Goal: Find specific page/section: Find specific page/section

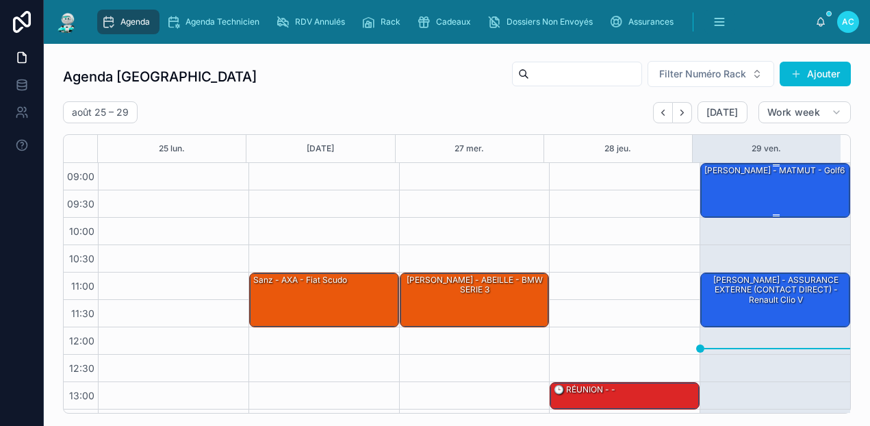
click at [803, 188] on div "[PERSON_NAME] - MATMUT - Golf6" at bounding box center [776, 190] width 146 height 52
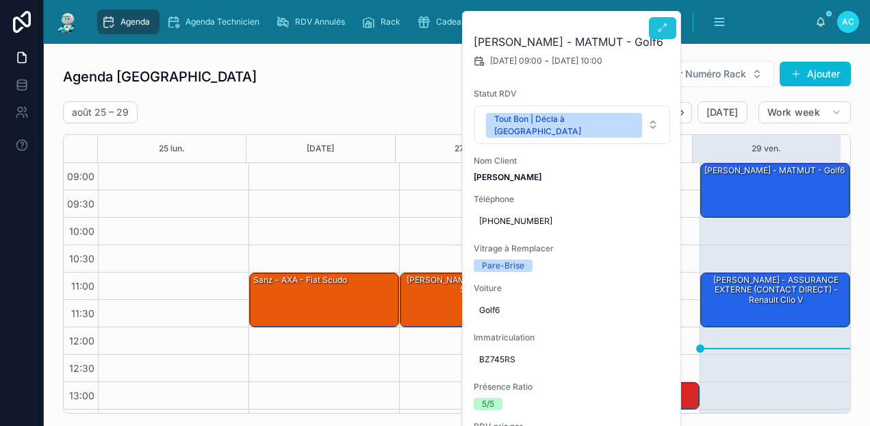
click at [656, 36] on button at bounding box center [662, 28] width 27 height 22
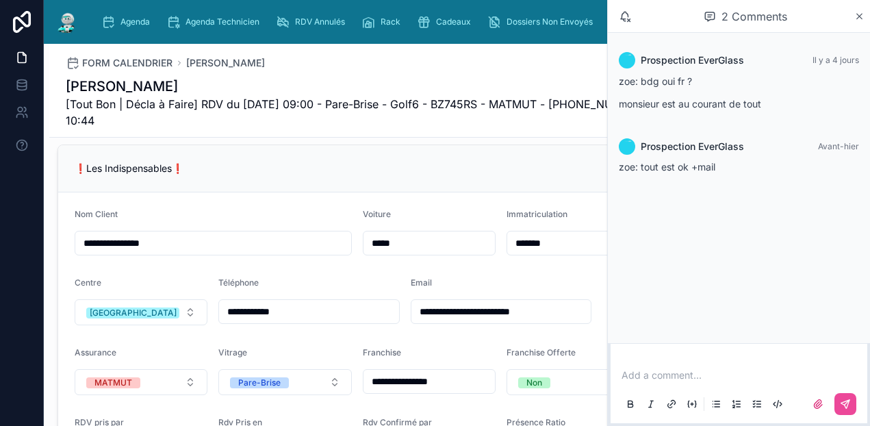
scroll to position [411, 0]
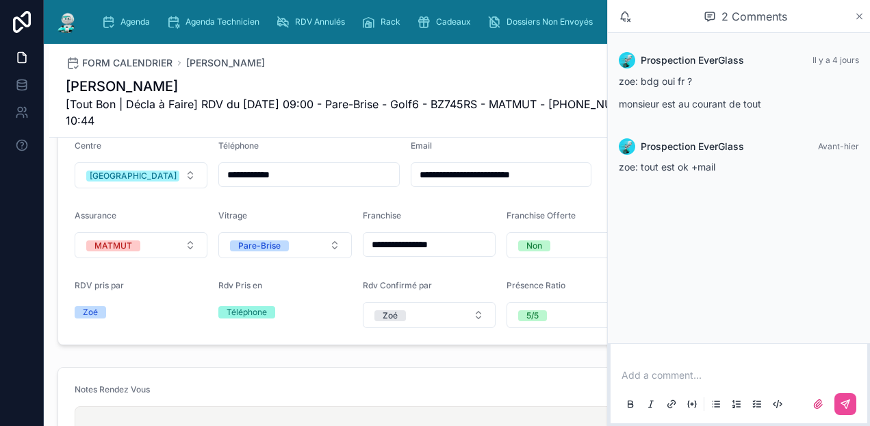
click at [860, 18] on icon at bounding box center [859, 16] width 10 height 11
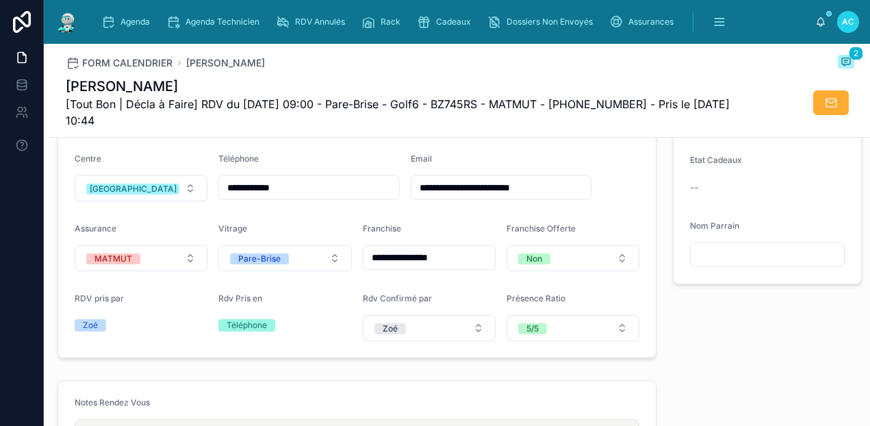
scroll to position [411, 0]
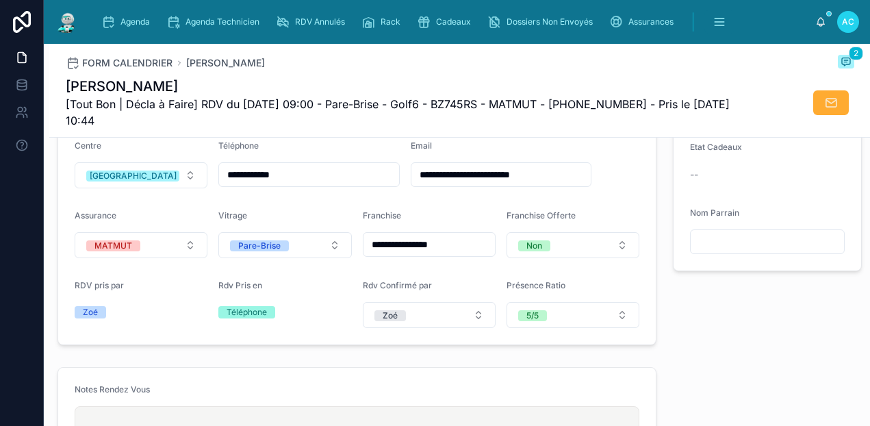
click at [457, 218] on form "**********" at bounding box center [356, 199] width 597 height 289
click at [313, 296] on div "Rdv Pris en" at bounding box center [284, 288] width 133 height 16
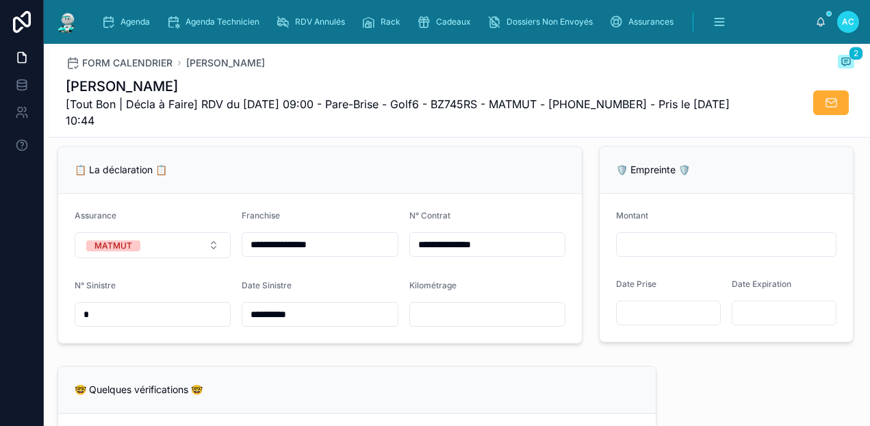
scroll to position [890, 0]
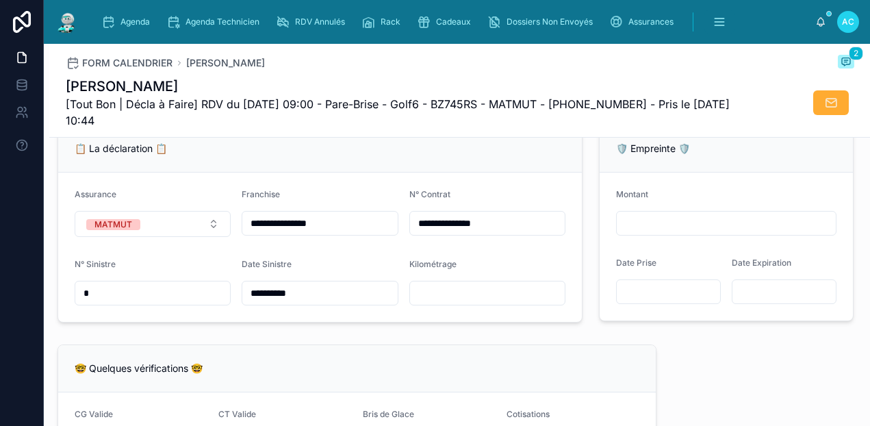
click at [68, 18] on img at bounding box center [67, 22] width 25 height 22
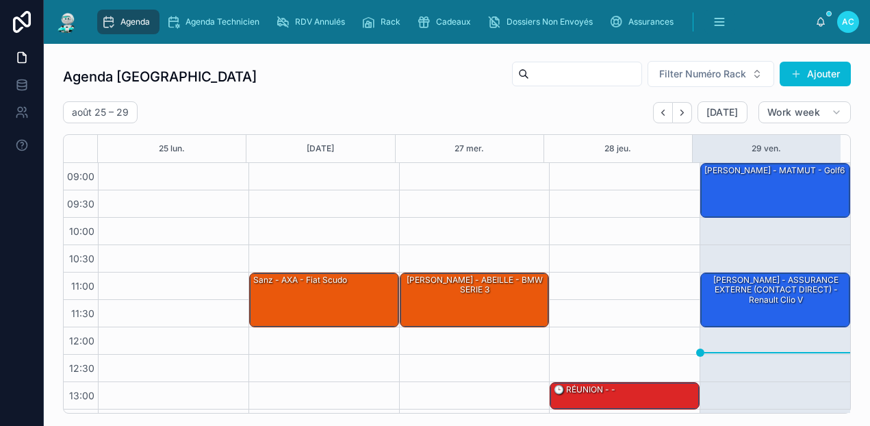
scroll to position [243, 0]
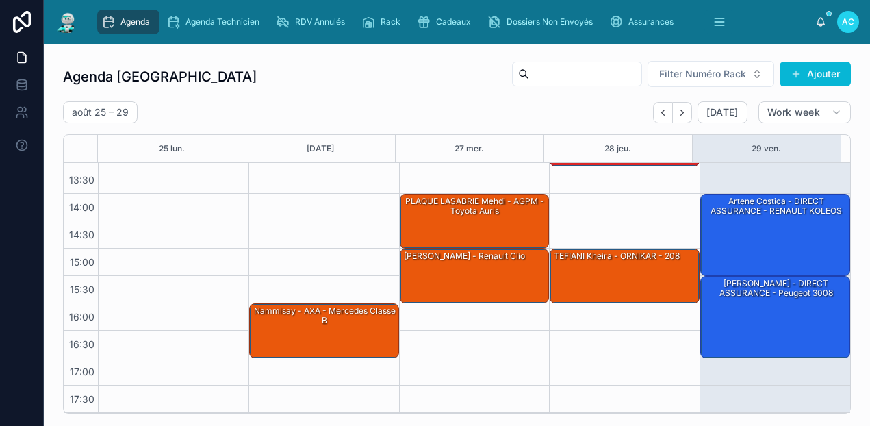
click at [315, 69] on div "Agenda Carcassonne Filter Numéro Rack Ajouter" at bounding box center [457, 76] width 788 height 33
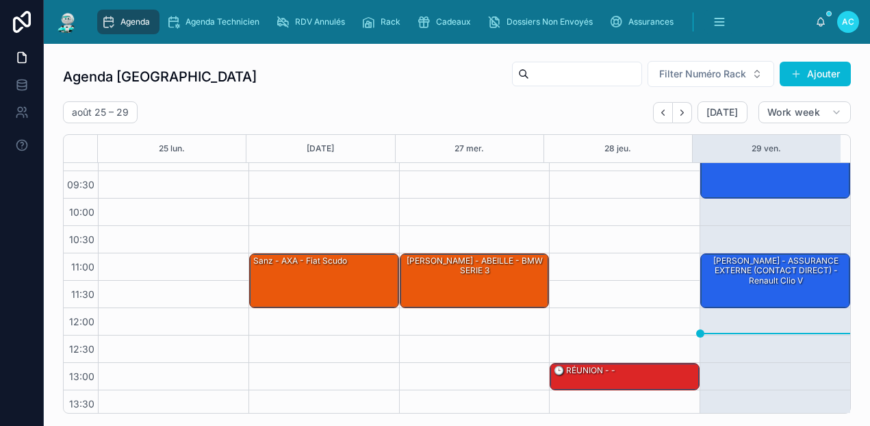
scroll to position [0, 0]
